Goal: Check status: Check status

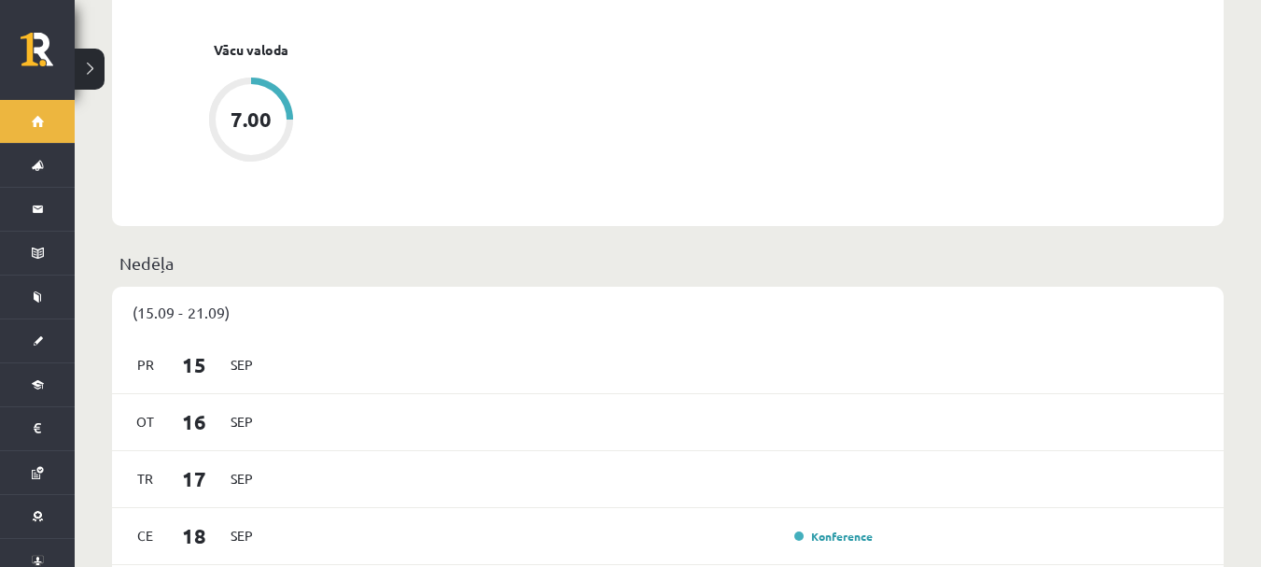
scroll to position [1045, 0]
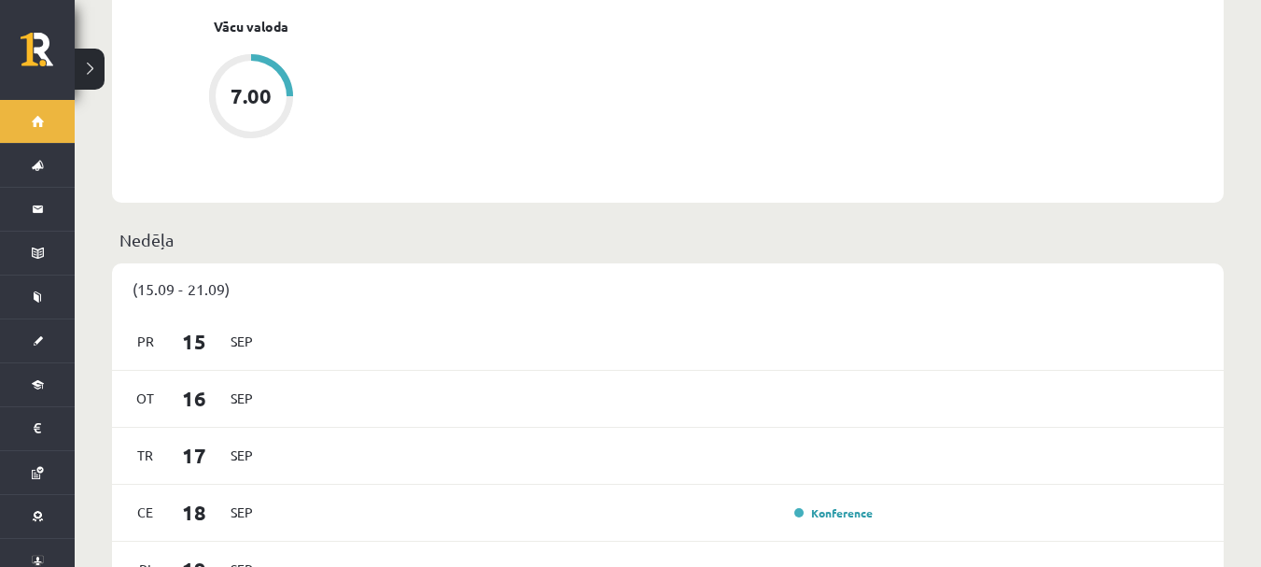
click at [260, 86] on div "7.00" at bounding box center [251, 96] width 41 height 21
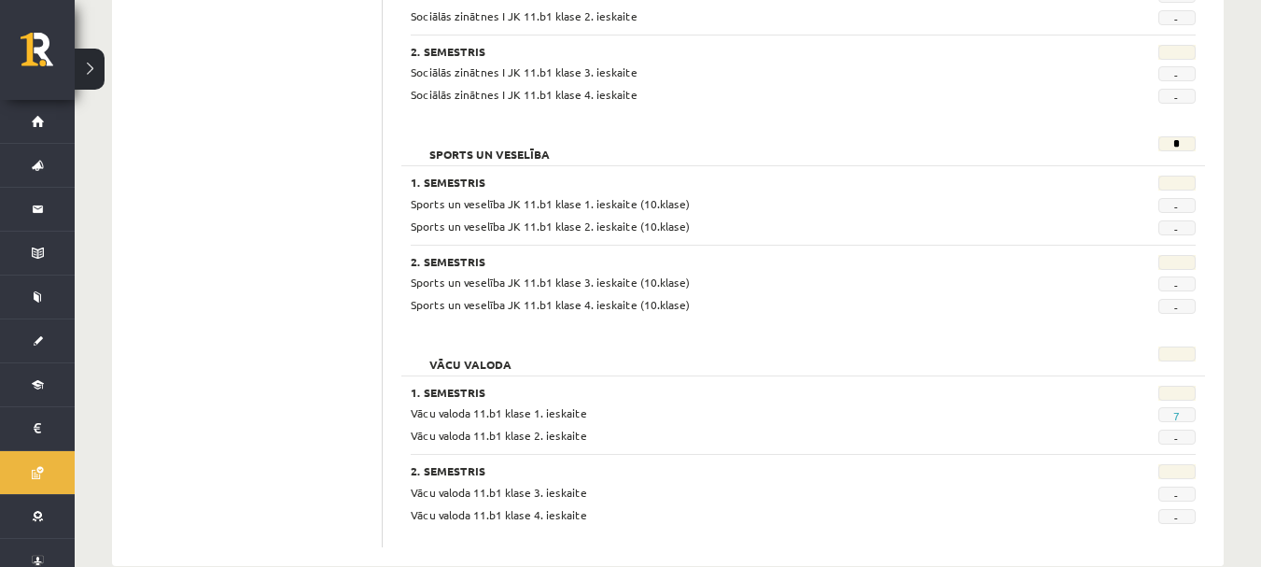
scroll to position [1951, 0]
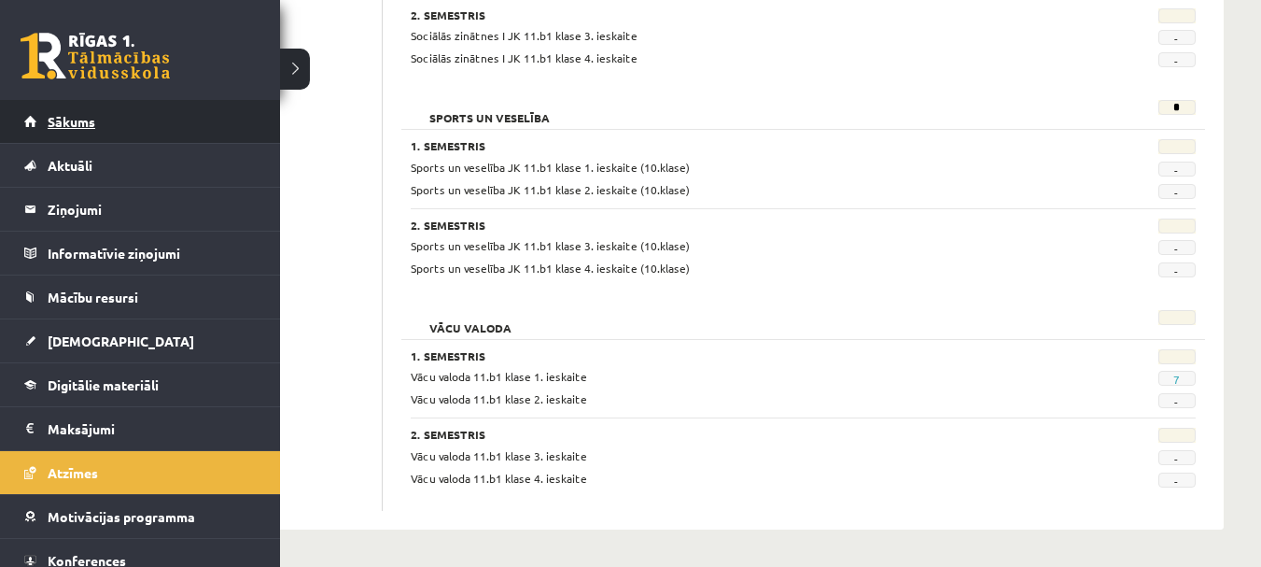
click at [41, 122] on link "Sākums" at bounding box center [140, 121] width 232 height 43
